Goal: Information Seeking & Learning: Learn about a topic

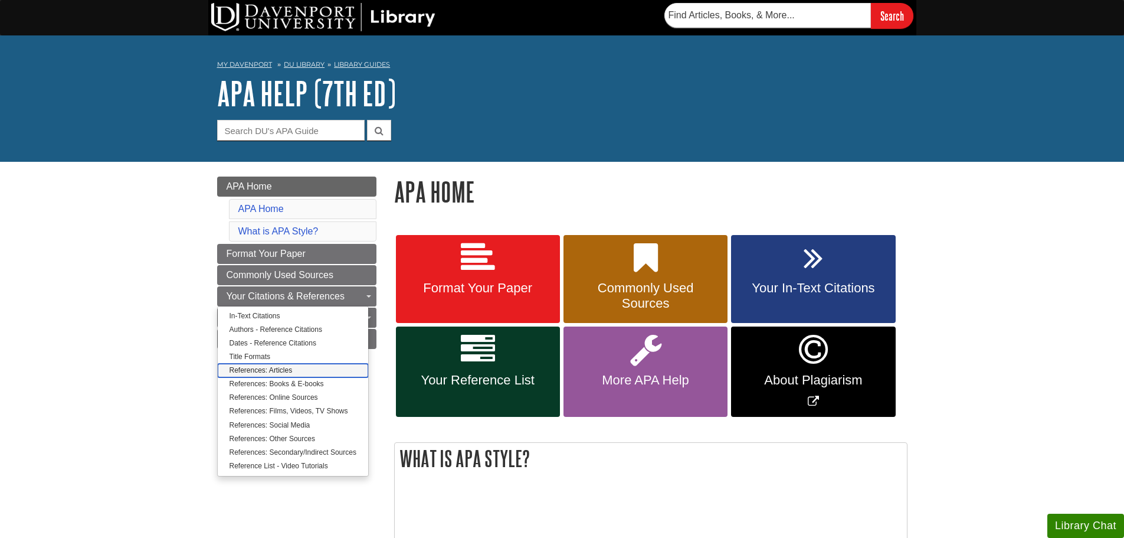
click at [291, 372] on link "References: Articles" at bounding box center [293, 371] width 151 height 14
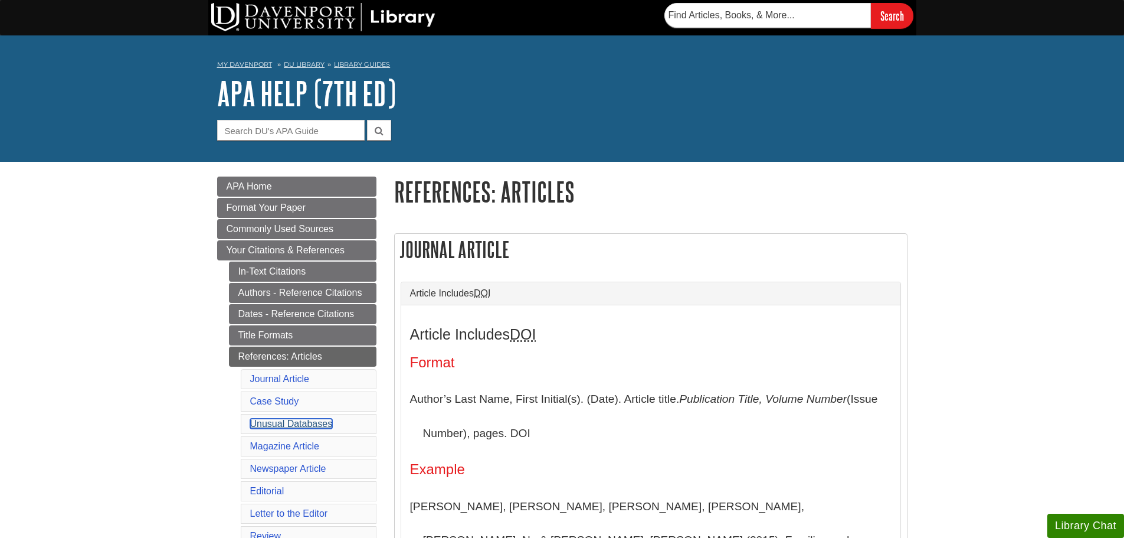
click at [290, 426] on link "Unusual Databases" at bounding box center [291, 423] width 83 height 10
